Goal: Task Accomplishment & Management: Manage account settings

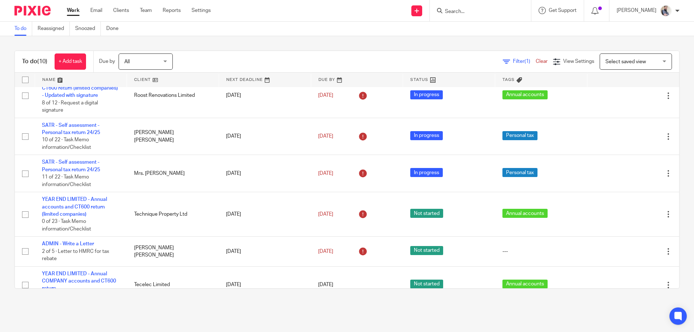
scroll to position [181, 0]
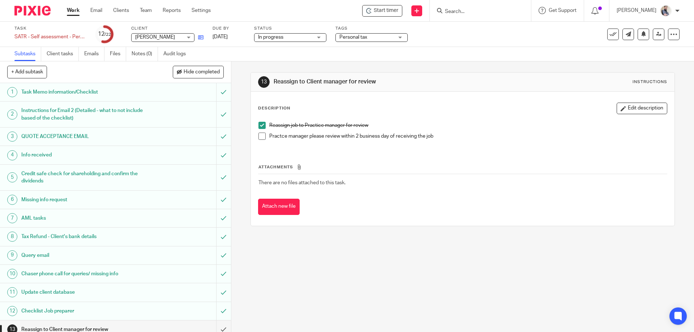
click at [195, 39] on link at bounding box center [198, 37] width 9 height 7
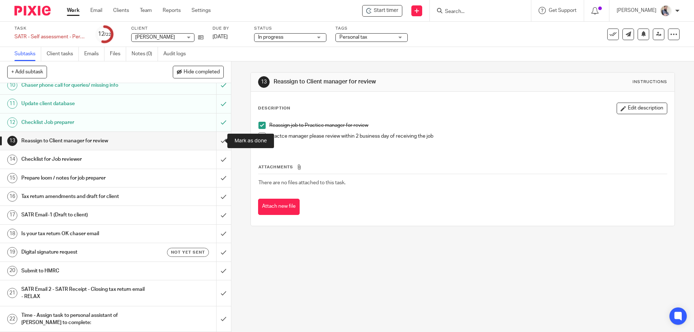
click at [210, 141] on input "submit" at bounding box center [115, 141] width 231 height 18
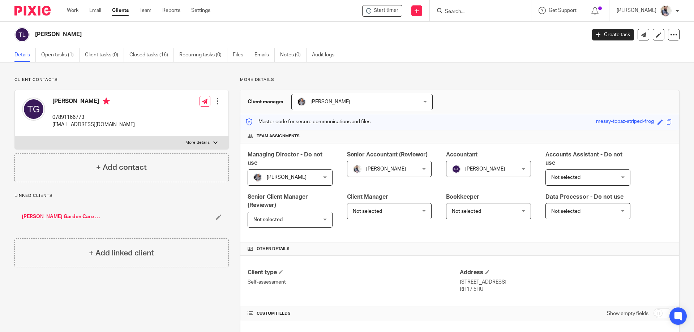
click at [64, 216] on link "Lloyd's Garden Care Limited" at bounding box center [62, 216] width 80 height 7
click at [64, 53] on link "Open tasks (4)" at bounding box center [60, 55] width 38 height 14
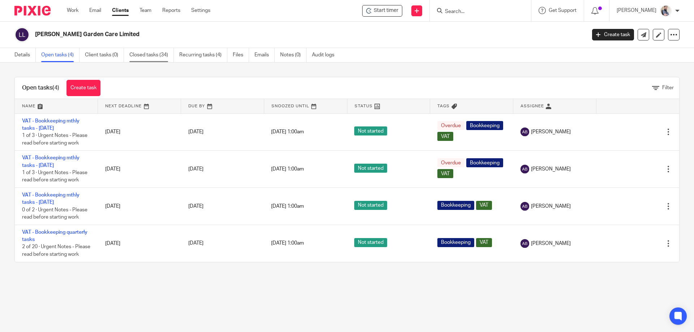
click at [154, 58] on link "Closed tasks (34)" at bounding box center [151, 55] width 44 height 14
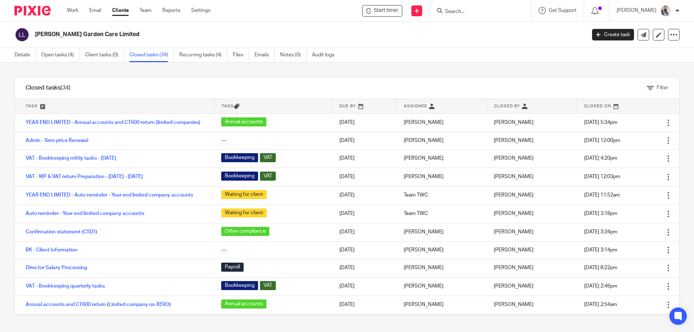
click at [501, 16] on div at bounding box center [480, 10] width 101 height 21
click at [493, 10] on input "Search" at bounding box center [476, 12] width 65 height 7
type input "thrive ed"
click at [498, 29] on link at bounding box center [504, 31] width 122 height 17
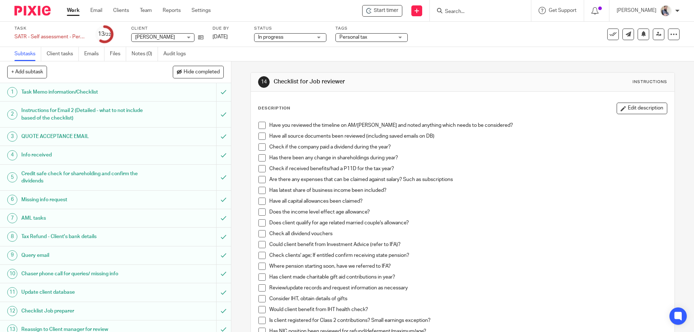
click at [258, 126] on span at bounding box center [261, 125] width 7 height 7
click at [260, 136] on span at bounding box center [261, 136] width 7 height 7
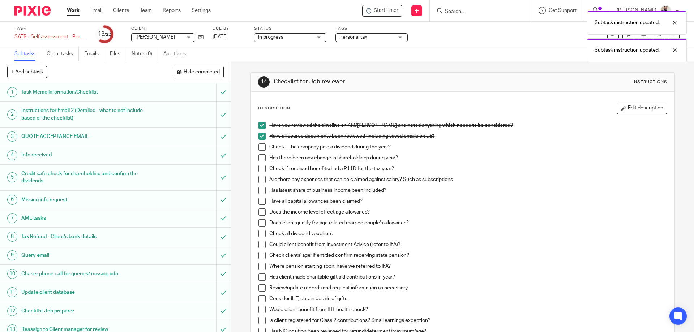
click at [256, 148] on div "Have you reviewed the timeline on AM/Pixie and noted anything which needs to be…" at bounding box center [462, 325] width 415 height 414
click at [262, 148] on span at bounding box center [261, 146] width 7 height 7
click at [262, 158] on span at bounding box center [261, 157] width 7 height 7
click at [262, 167] on span at bounding box center [261, 168] width 7 height 7
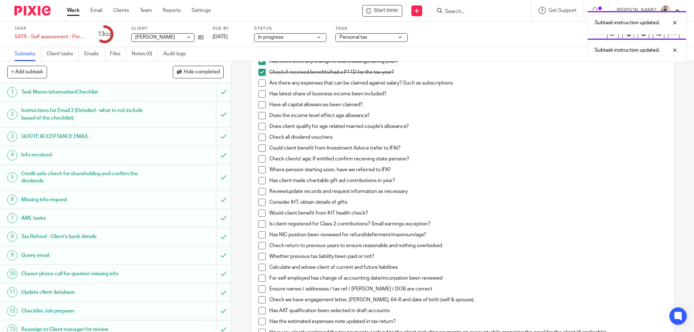
scroll to position [145, 0]
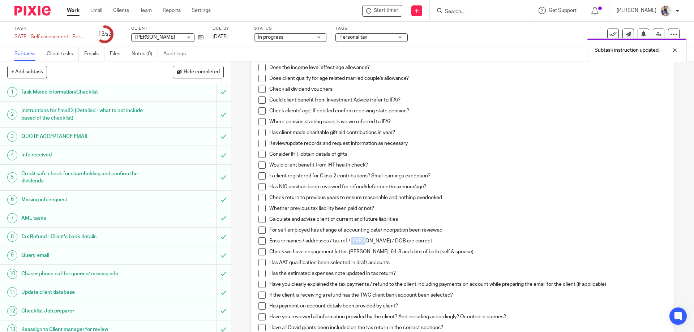
drag, startPoint x: 349, startPoint y: 238, endPoint x: 362, endPoint y: 238, distance: 12.7
click at [362, 238] on p "Ensure names / addresses / tax ref / [PERSON_NAME] / DOB are correct" at bounding box center [467, 240] width 397 height 7
click at [259, 227] on span at bounding box center [261, 230] width 7 height 7
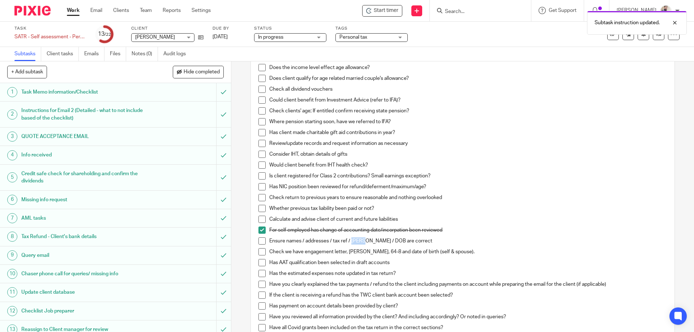
click at [260, 221] on span at bounding box center [261, 219] width 7 height 7
click at [260, 209] on span at bounding box center [261, 208] width 7 height 7
click at [260, 200] on span at bounding box center [261, 197] width 7 height 7
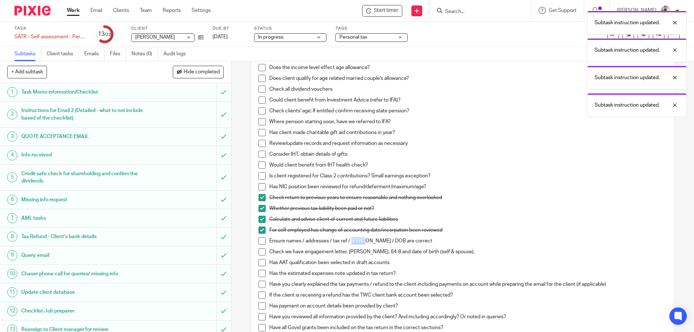
click at [260, 183] on li "Is client registered for Class 2 contributions? Small earnings exception?" at bounding box center [462, 177] width 408 height 11
click at [260, 189] on span at bounding box center [261, 186] width 7 height 7
click at [265, 178] on li "Is client registered for Class 2 contributions? Small earnings exception?" at bounding box center [462, 177] width 408 height 11
click at [262, 177] on span at bounding box center [261, 175] width 7 height 7
click at [261, 168] on span at bounding box center [261, 165] width 7 height 7
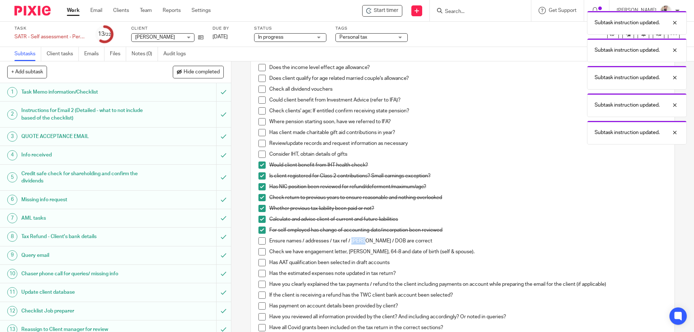
click at [260, 153] on span at bounding box center [261, 154] width 7 height 7
click at [262, 141] on span at bounding box center [261, 143] width 7 height 7
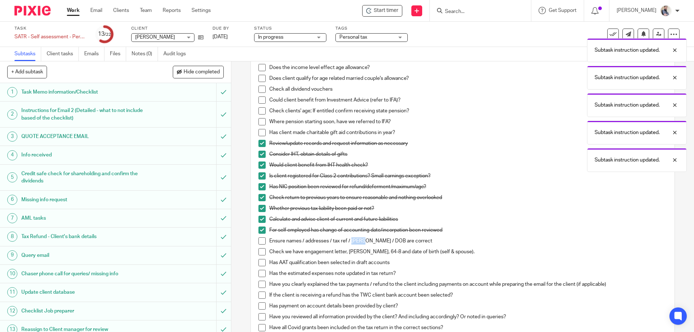
click at [259, 133] on span at bounding box center [261, 132] width 7 height 7
click at [259, 125] on span at bounding box center [261, 121] width 7 height 7
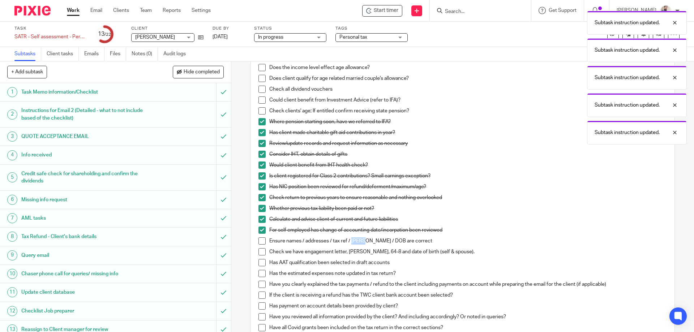
click at [258, 109] on span at bounding box center [261, 110] width 7 height 7
click at [258, 97] on span at bounding box center [261, 99] width 7 height 7
click at [258, 85] on li "Does client qualify for age related married couple's allowance?" at bounding box center [462, 80] width 408 height 11
click at [258, 78] on span at bounding box center [261, 78] width 7 height 7
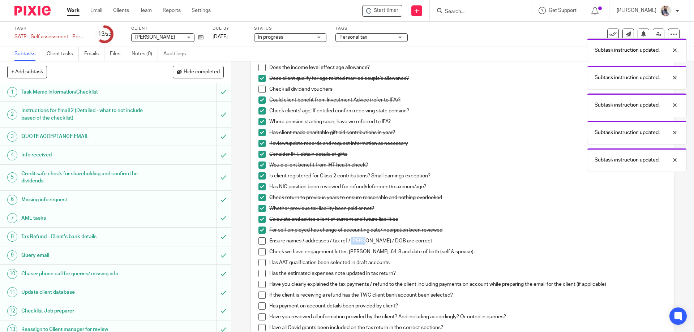
click at [259, 67] on span at bounding box center [261, 67] width 7 height 7
click at [263, 91] on span at bounding box center [261, 89] width 7 height 7
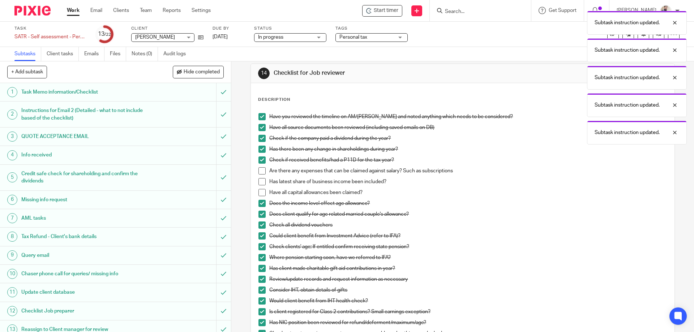
scroll to position [0, 0]
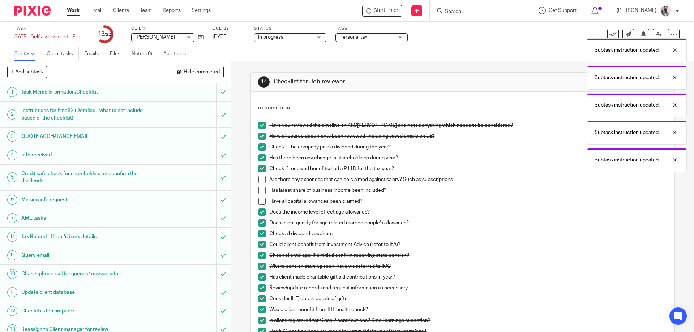
click at [261, 179] on span at bounding box center [261, 179] width 7 height 7
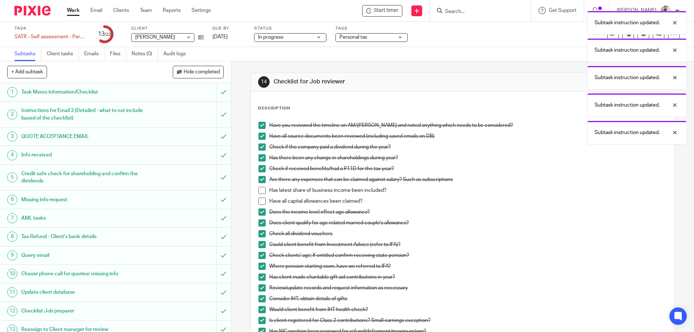
click at [260, 191] on span at bounding box center [261, 190] width 7 height 7
click at [260, 203] on span at bounding box center [261, 201] width 7 height 7
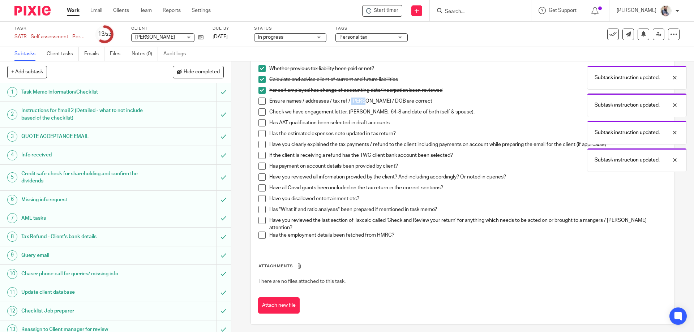
click at [261, 111] on span at bounding box center [261, 111] width 7 height 7
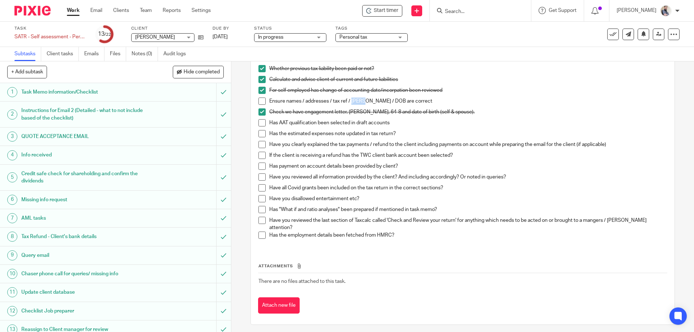
click at [259, 124] on span at bounding box center [261, 122] width 7 height 7
click at [259, 134] on span at bounding box center [261, 133] width 7 height 7
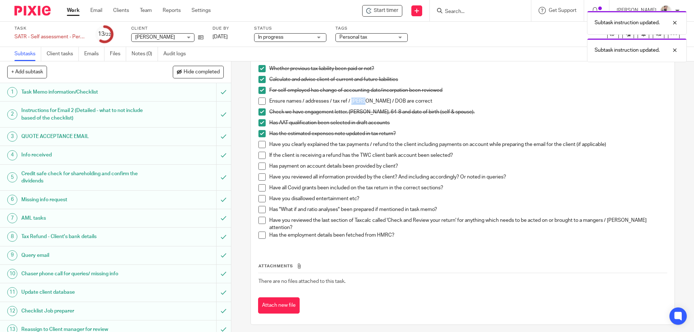
click at [258, 148] on li "Have you clearly explained the tax payments / refund to the client including pa…" at bounding box center [462, 146] width 408 height 11
click at [258, 147] on span at bounding box center [261, 144] width 7 height 7
click at [258, 153] on span at bounding box center [261, 155] width 7 height 7
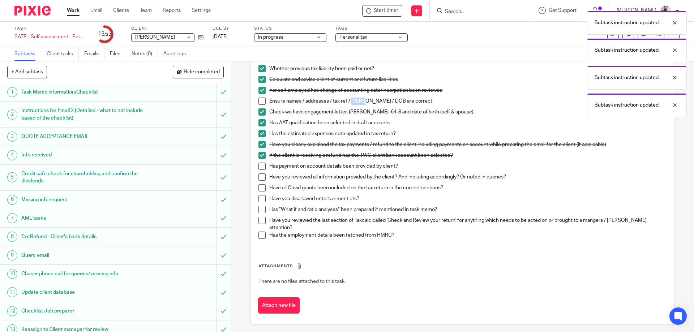
click at [258, 168] on span at bounding box center [261, 166] width 7 height 7
click at [258, 176] on span at bounding box center [261, 176] width 7 height 7
click at [258, 187] on span at bounding box center [261, 187] width 7 height 7
click at [260, 197] on span at bounding box center [261, 198] width 7 height 7
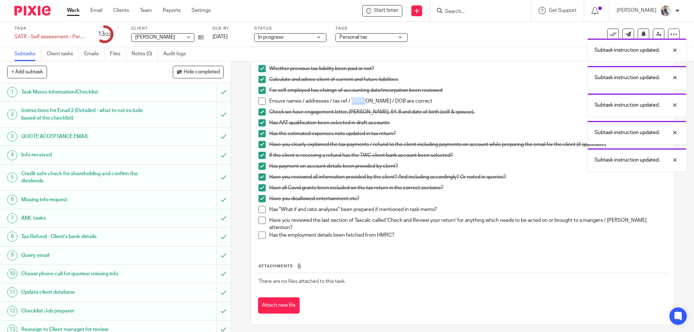
click at [261, 209] on span at bounding box center [261, 209] width 7 height 7
click at [262, 221] on span at bounding box center [261, 220] width 7 height 7
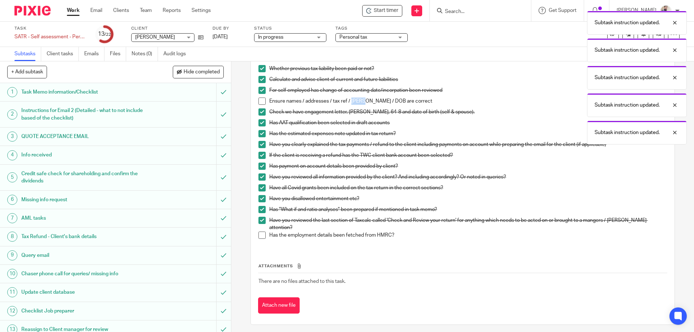
click at [259, 235] on li "Has the employment details been fetched from HMRC?" at bounding box center [462, 237] width 408 height 11
click at [261, 232] on span at bounding box center [261, 235] width 7 height 7
click at [258, 98] on span at bounding box center [261, 101] width 7 height 7
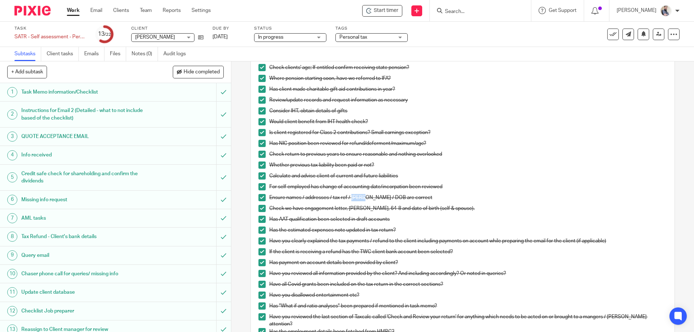
scroll to position [0, 0]
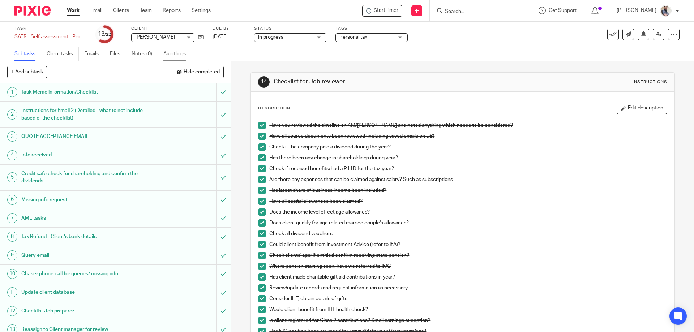
click at [178, 61] on link "Audit logs" at bounding box center [177, 54] width 28 height 14
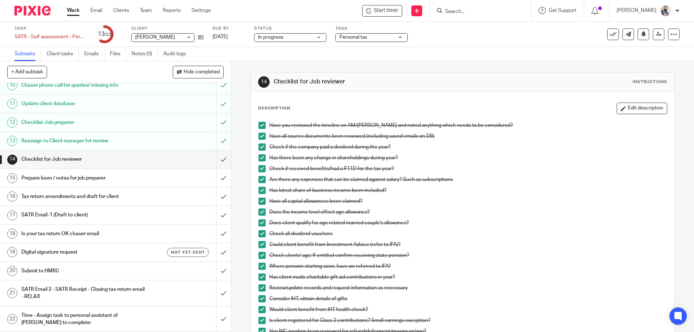
click at [66, 124] on h1 "Checklist Job preparer" at bounding box center [83, 122] width 125 height 11
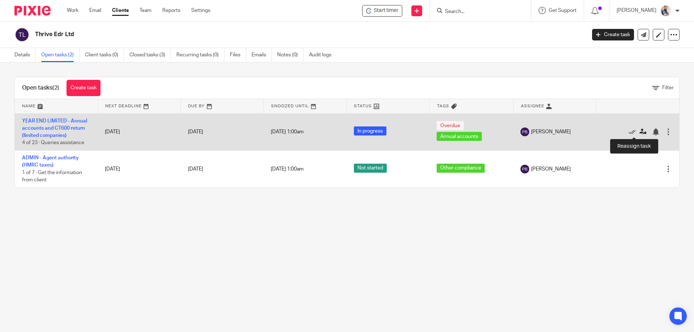
click at [639, 129] on icon at bounding box center [642, 131] width 7 height 7
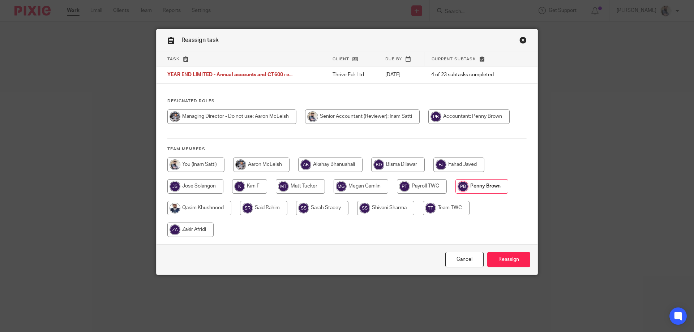
click at [221, 213] on input "radio" at bounding box center [199, 208] width 64 height 14
radio input "true"
click at [517, 258] on input "Reassign" at bounding box center [508, 260] width 43 height 16
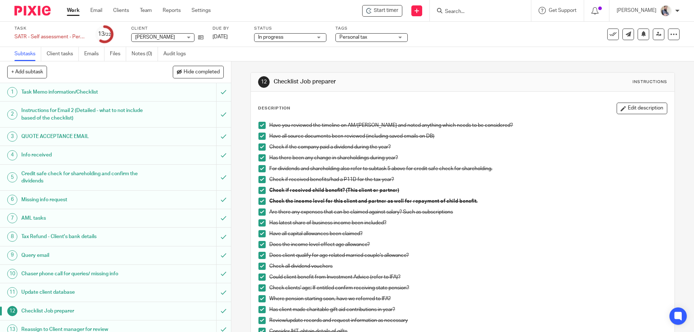
scroll to position [145, 0]
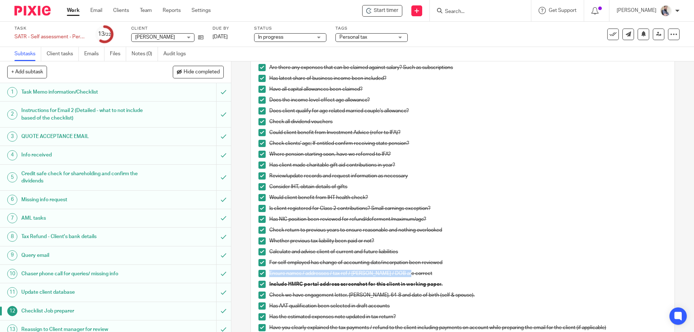
drag, startPoint x: 267, startPoint y: 275, endPoint x: 408, endPoint y: 274, distance: 140.9
click at [408, 274] on p "Ensure names / addresses / tax ref / [PERSON_NAME] / DOB are correct" at bounding box center [467, 273] width 397 height 7
click at [259, 272] on span at bounding box center [261, 273] width 7 height 7
click at [360, 269] on div "For self employed has change of accounting date/incorpation been reviewed" at bounding box center [467, 264] width 397 height 11
click at [260, 274] on span at bounding box center [261, 273] width 7 height 7
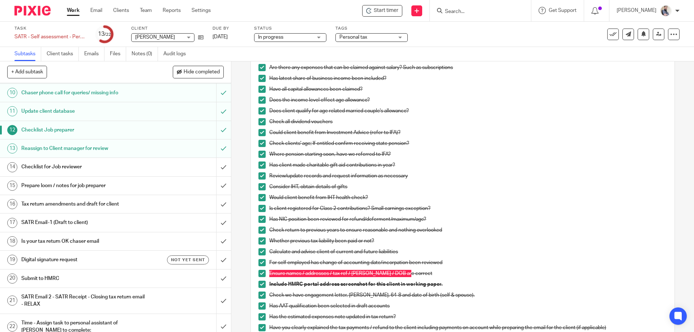
scroll to position [189, 0]
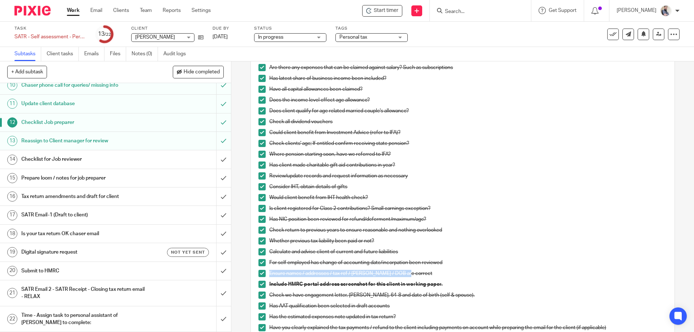
click at [52, 163] on h1 "Checklist for Job reviewer" at bounding box center [83, 159] width 125 height 11
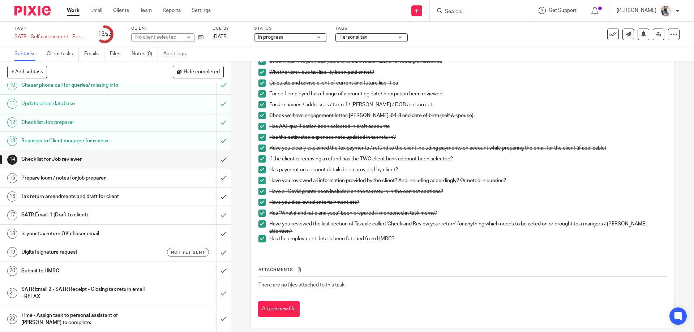
scroll to position [284, 0]
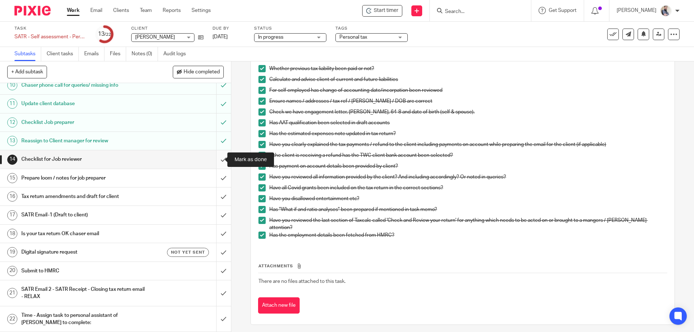
click at [222, 157] on input "submit" at bounding box center [115, 159] width 231 height 18
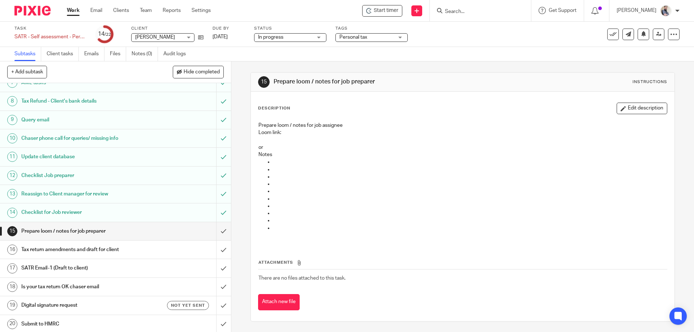
scroll to position [189, 0]
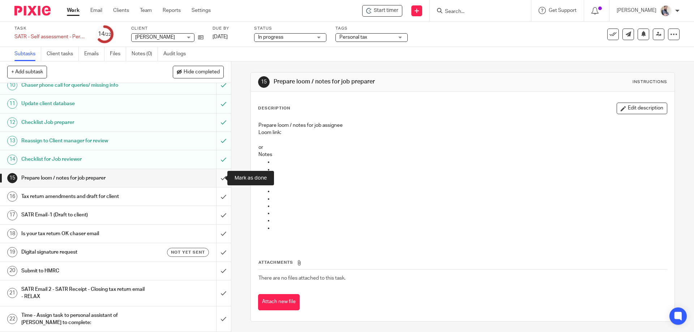
click at [218, 175] on input "submit" at bounding box center [115, 178] width 231 height 18
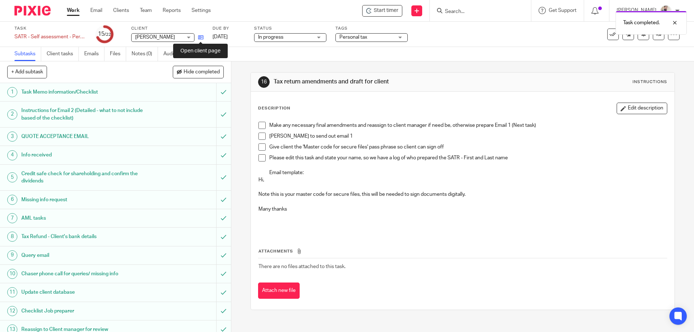
click at [202, 35] on icon at bounding box center [200, 37] width 5 height 5
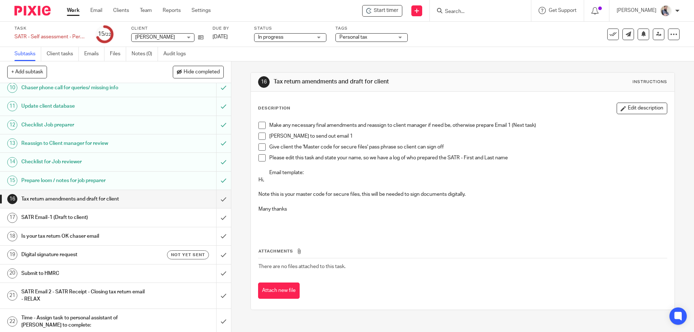
scroll to position [189, 0]
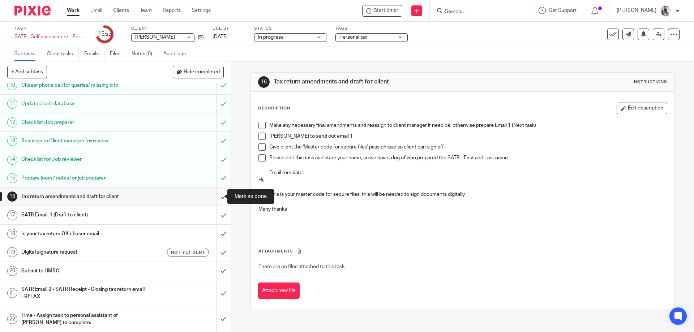
click at [214, 196] on input "submit" at bounding box center [115, 197] width 231 height 18
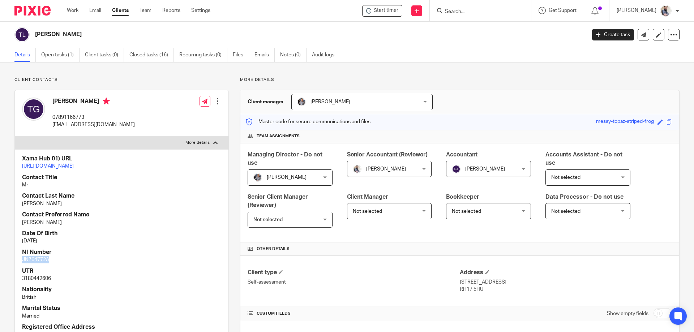
drag, startPoint x: 51, startPoint y: 267, endPoint x: 18, endPoint y: 268, distance: 33.2
click at [18, 268] on div "Xama Hub 01) URL [URL][DOMAIN_NAME] Contact Title Mr Contact Last Name [PERSON_…" at bounding box center [122, 265] width 214 height 232
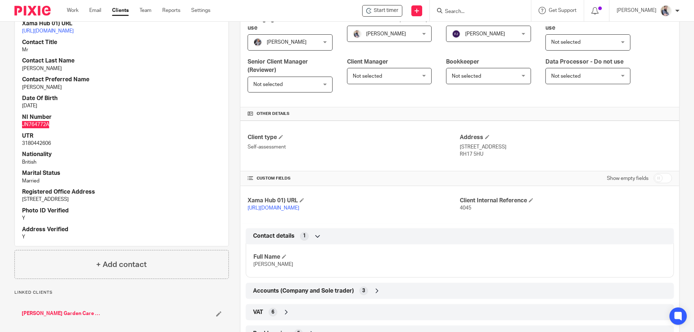
scroll to position [193, 0]
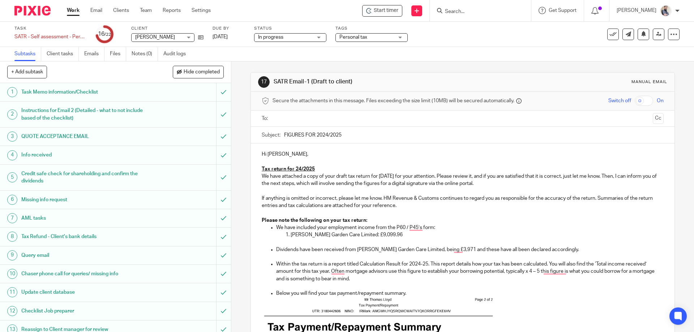
click at [406, 227] on p "We have included your employment income from the P60 / P45’s form:" at bounding box center [469, 227] width 387 height 7
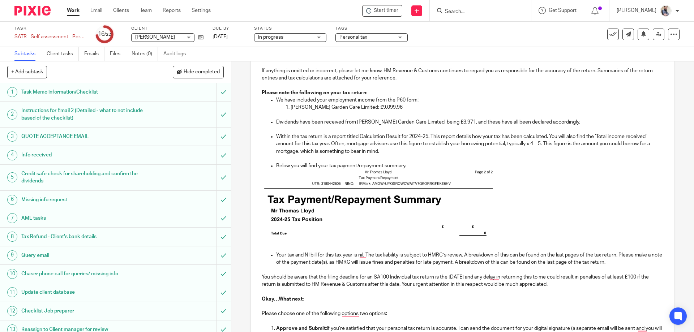
scroll to position [145, 0]
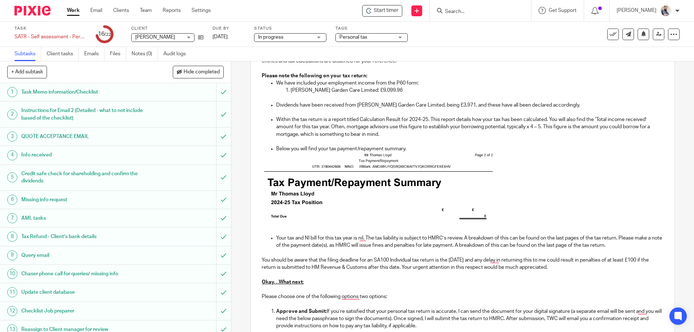
click at [372, 191] on img "To enrich screen reader interactions, please activate Accessibility in Grammarl…" at bounding box center [379, 189] width 235 height 72
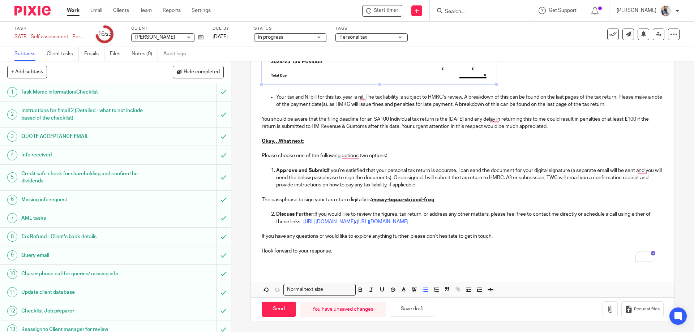
click at [372, 102] on p "Your tax and NI bill for this tax year is nil, The tax liability is subject to …" at bounding box center [469, 101] width 387 height 15
click at [202, 36] on icon at bounding box center [200, 37] width 5 height 5
click at [424, 311] on button "Save draft" at bounding box center [412, 310] width 46 height 16
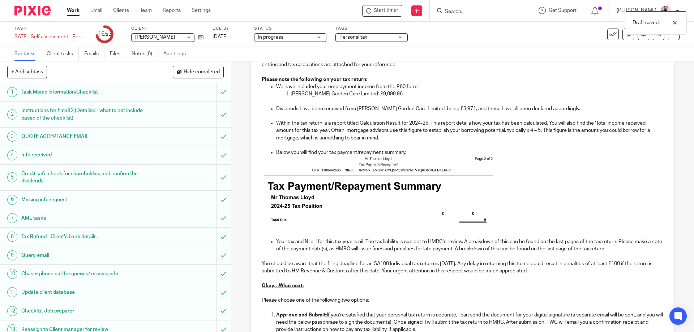
click at [262, 206] on img "To enrich screen reader interactions, please activate Accessibility in Grammarl…" at bounding box center [379, 192] width 235 height 72
click at [257, 204] on div "Hi Thomas, Tax return for 24/2025 We have attached a copy of your draft tax ret…" at bounding box center [462, 207] width 423 height 409
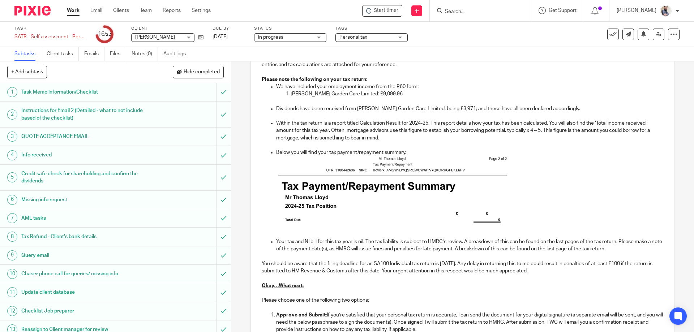
click at [539, 218] on p "To enrich screen reader interactions, please activate Accessibility in Grammarl…" at bounding box center [462, 193] width 401 height 74
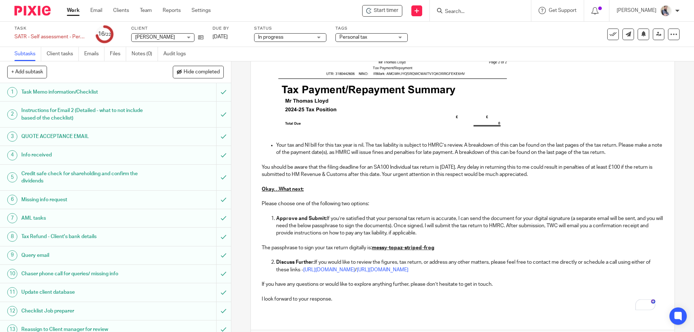
scroll to position [285, 0]
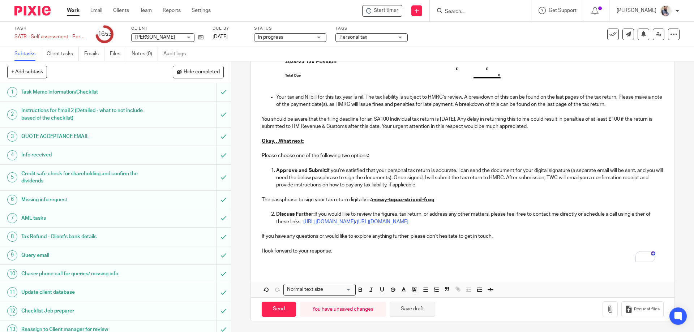
click at [418, 307] on button "Save draft" at bounding box center [412, 310] width 46 height 16
click at [417, 305] on button "Save draft" at bounding box center [412, 310] width 46 height 16
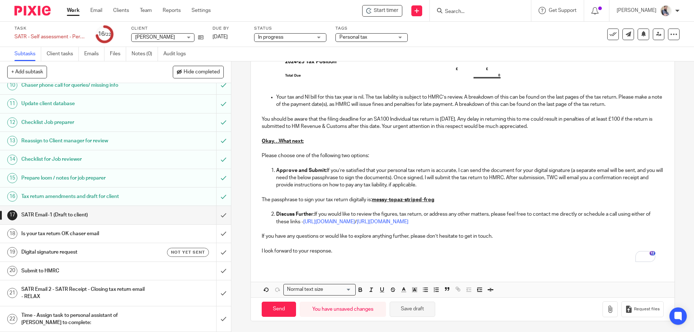
click at [413, 311] on button "Save draft" at bounding box center [412, 310] width 46 height 16
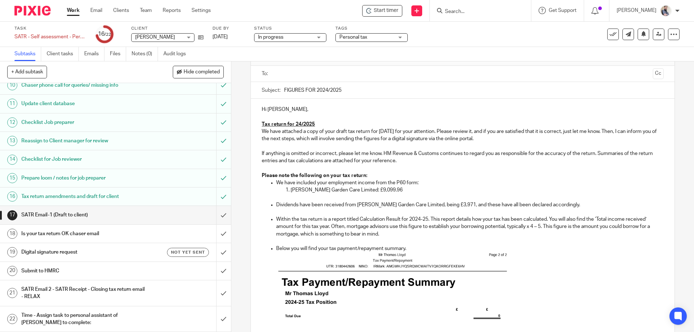
scroll to position [44, 0]
click at [653, 39] on link at bounding box center [659, 35] width 12 height 12
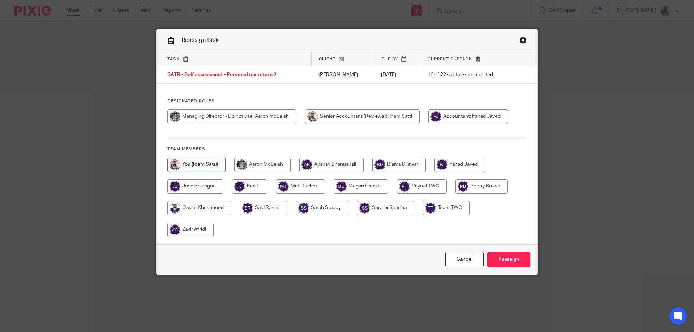
click at [277, 167] on input "radio" at bounding box center [262, 165] width 56 height 14
radio input "true"
click at [509, 259] on input "Reassign" at bounding box center [508, 260] width 43 height 16
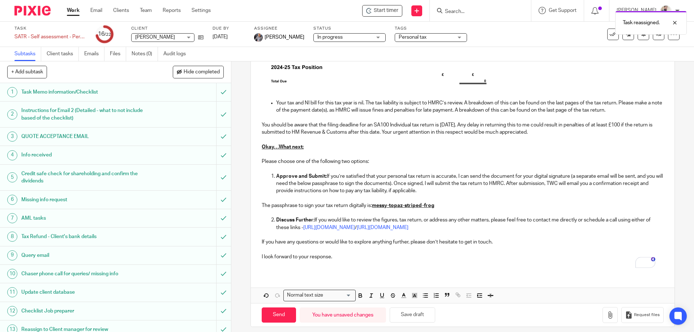
scroll to position [285, 0]
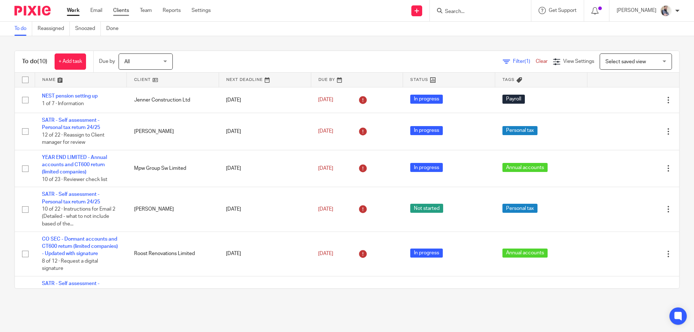
scroll to position [181, 0]
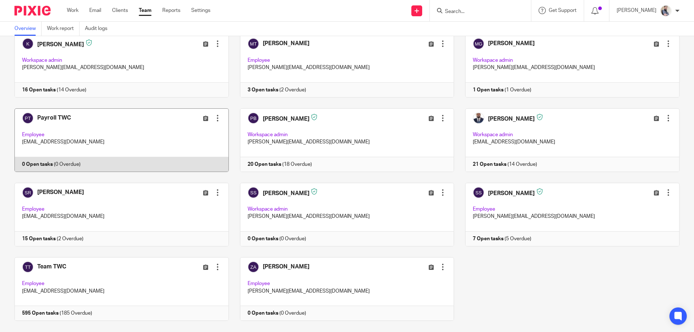
scroll to position [207, 0]
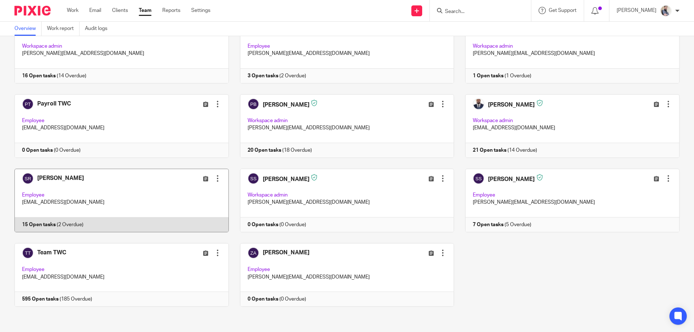
click at [66, 177] on link at bounding box center [115, 201] width 225 height 64
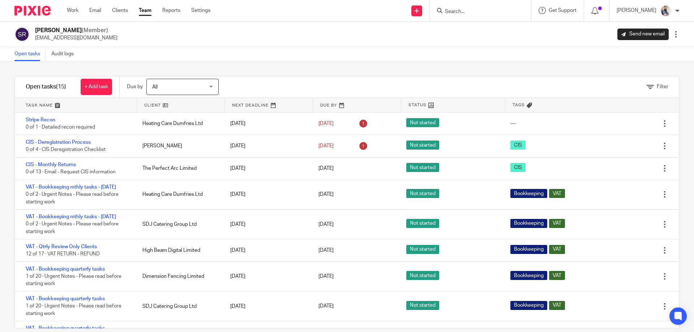
click at [49, 105] on link at bounding box center [76, 105] width 122 height 14
